Goal: Task Accomplishment & Management: Use online tool/utility

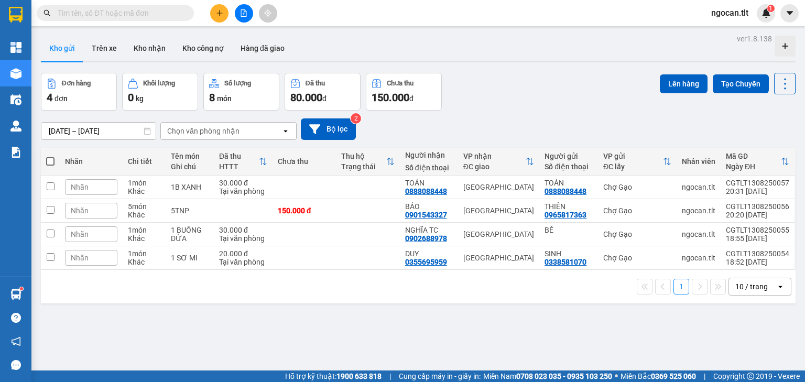
click at [241, 12] on icon "file-add" at bounding box center [243, 12] width 7 height 7
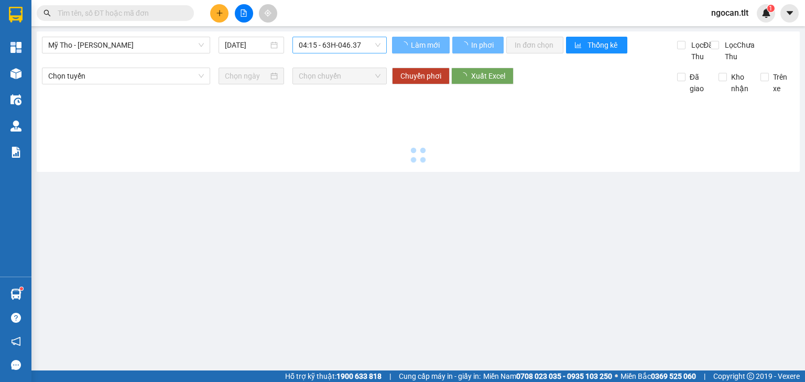
click at [338, 49] on span "04:15 - 63H-046.37" at bounding box center [340, 45] width 82 height 16
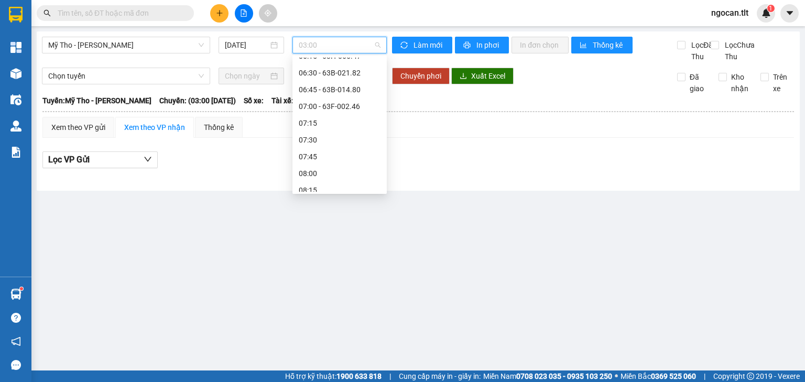
scroll to position [294, 0]
click at [359, 120] on div "07:00 - 63F-002.46" at bounding box center [340, 125] width 82 height 12
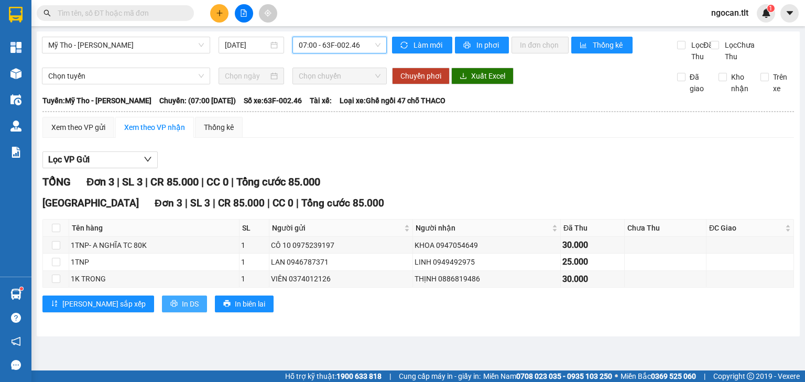
click at [182, 308] on span "In DS" at bounding box center [190, 304] width 17 height 12
click at [103, 11] on input "text" at bounding box center [120, 13] width 124 height 12
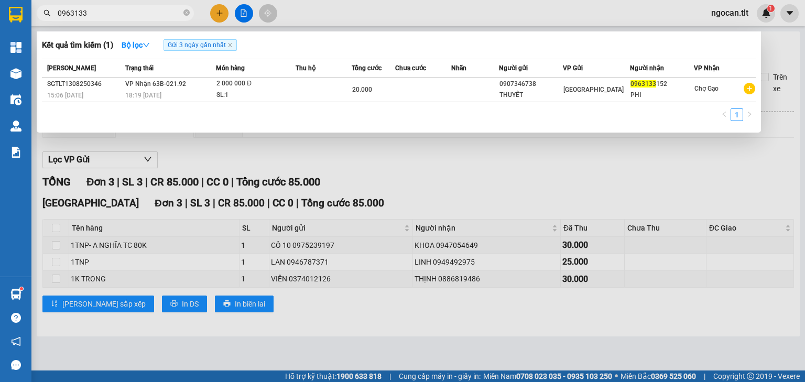
click at [513, 237] on div at bounding box center [402, 191] width 805 height 382
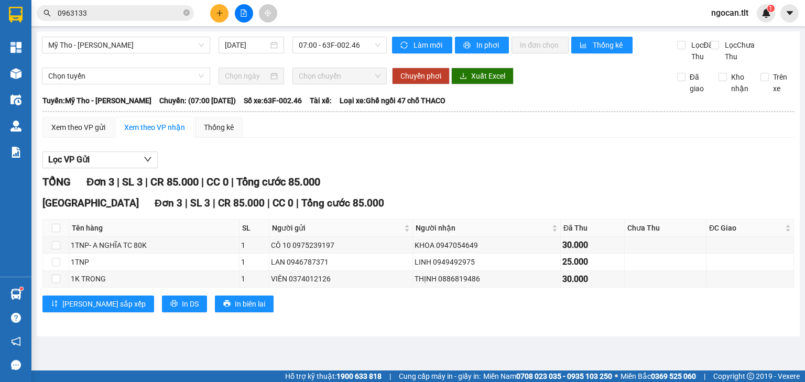
click at [405, 55] on div "Làm mới In phơi In đơn chọn Thống kê" at bounding box center [534, 50] width 285 height 26
click at [415, 48] on span "Làm mới" at bounding box center [429, 45] width 30 height 12
click at [360, 46] on span "07:00 - 63F-002.46" at bounding box center [340, 45] width 82 height 16
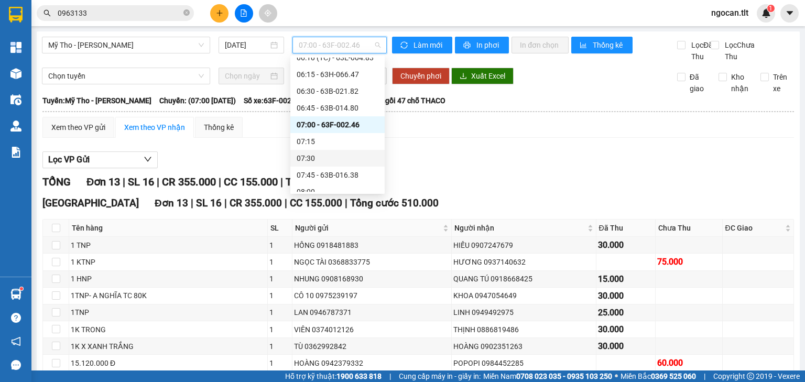
click at [356, 167] on div "07:45 - 63B-016.38" at bounding box center [337, 175] width 94 height 17
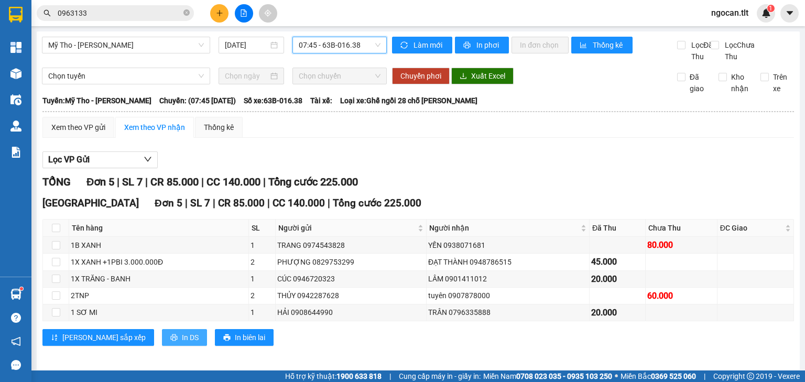
click at [182, 343] on span "In DS" at bounding box center [190, 338] width 17 height 12
click at [583, 211] on div "[GEOGRAPHIC_DATA] Đơn 5 | SL 7 | CR 85.000 | CC 140.000 | Tổng cước 225.000" at bounding box center [418, 204] width 752 height 16
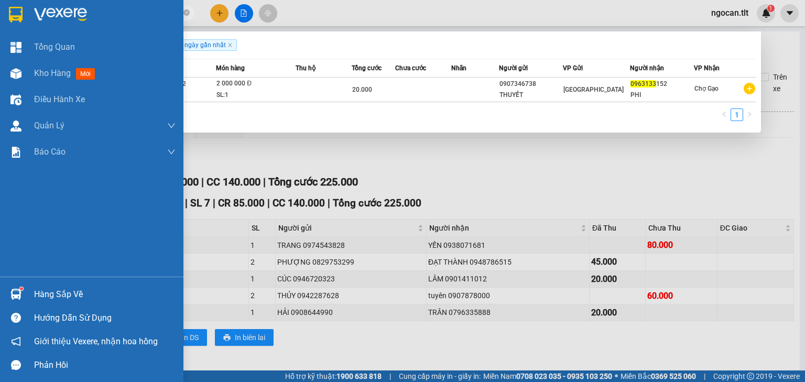
drag, startPoint x: 102, startPoint y: 17, endPoint x: 31, endPoint y: 27, distance: 71.4
click at [30, 27] on section "Kết quả tìm kiếm ( 1 ) Bộ lọc Gửi 3 ngày gần nhất Mã ĐH Trạng thái Món hàng Thu…" at bounding box center [402, 191] width 805 height 382
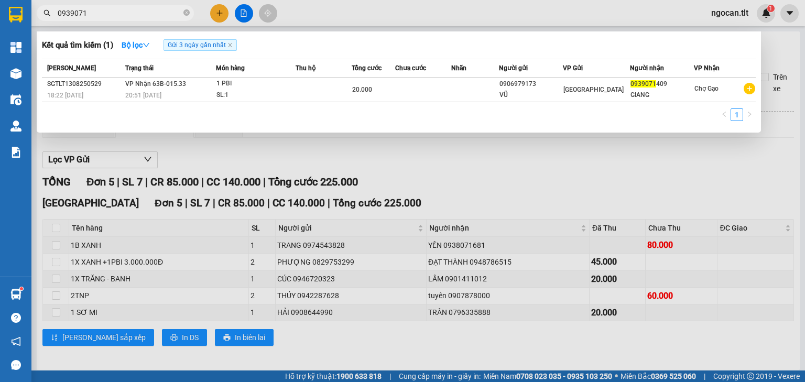
type input "0939071"
drag, startPoint x: 504, startPoint y: 235, endPoint x: 505, endPoint y: 229, distance: 6.4
click at [504, 235] on div at bounding box center [402, 191] width 805 height 382
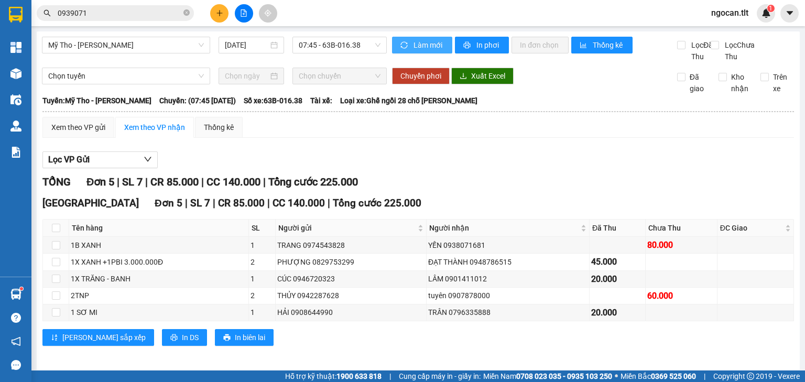
click at [430, 49] on span "Làm mới" at bounding box center [429, 45] width 30 height 12
click at [344, 49] on span "07:45 - 63B-016.38" at bounding box center [340, 45] width 82 height 16
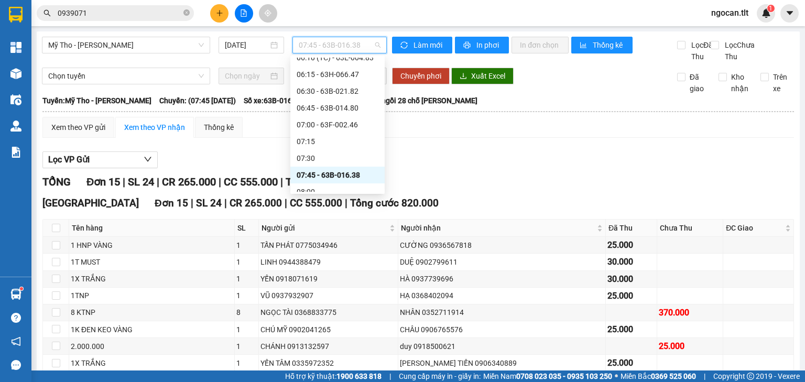
click at [365, 220] on div "08:20 (TC) - 63B-015.19" at bounding box center [338, 226] width 82 height 12
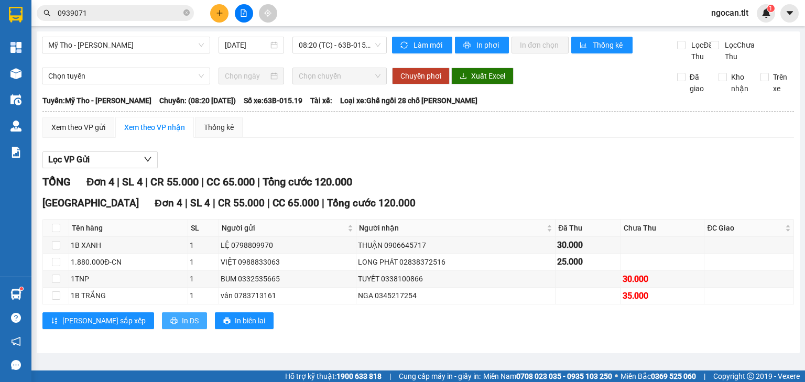
click at [162, 329] on button "In DS" at bounding box center [184, 320] width 45 height 17
